Goal: Information Seeking & Learning: Find specific fact

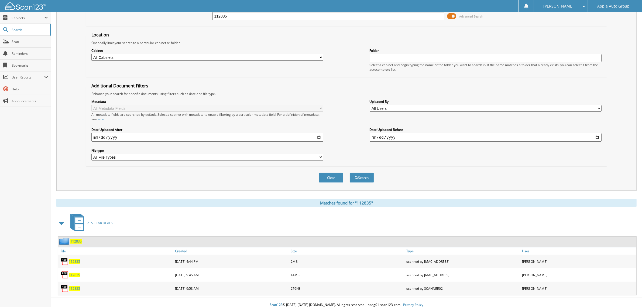
click at [74, 259] on span "112835" at bounding box center [74, 261] width 11 height 5
click at [75, 286] on span "112835" at bounding box center [74, 288] width 11 height 5
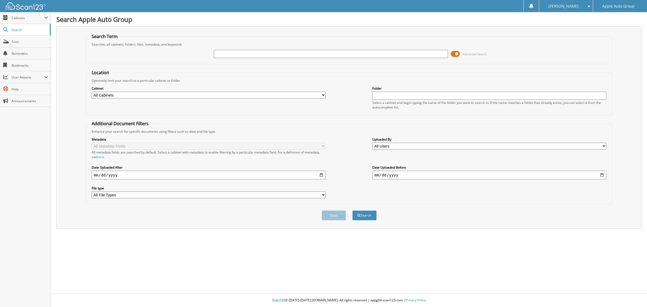
click at [295, 53] on input "text" at bounding box center [331, 54] width 234 height 8
type input "126795"
click at [367, 210] on button "Search" at bounding box center [364, 215] width 24 height 10
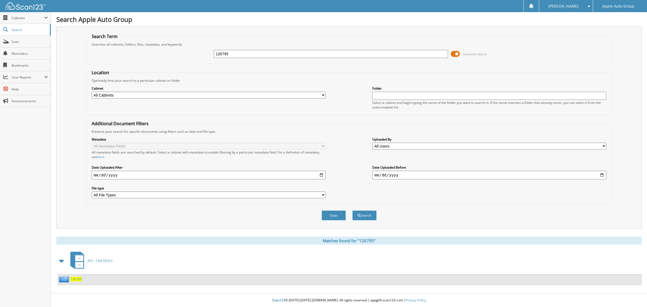
click at [79, 277] on span "126795" at bounding box center [75, 279] width 11 height 5
